Goal: Communication & Community: Answer question/provide support

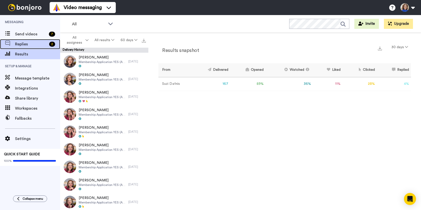
click at [32, 43] on span "Replies" at bounding box center [31, 44] width 32 height 6
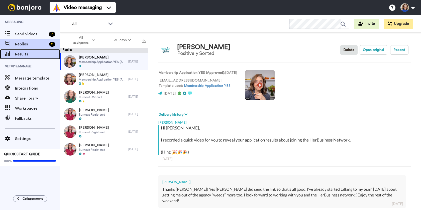
click at [25, 56] on span "Results" at bounding box center [37, 54] width 45 height 6
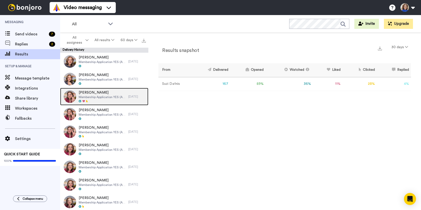
click at [109, 98] on span "Membership Application YES (Approved)" at bounding box center [102, 97] width 47 height 4
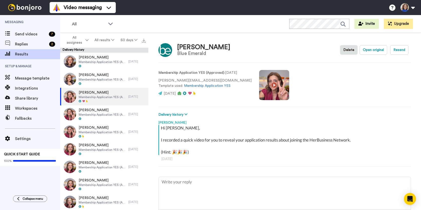
type textarea "x"
click at [24, 43] on span "Replies" at bounding box center [31, 44] width 32 height 6
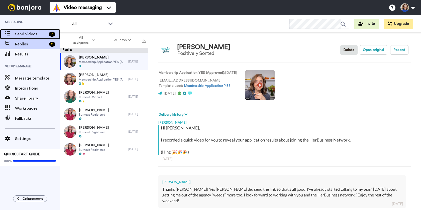
click at [26, 33] on span "Send videos" at bounding box center [31, 34] width 32 height 6
